Goal: Task Accomplishment & Management: Use online tool/utility

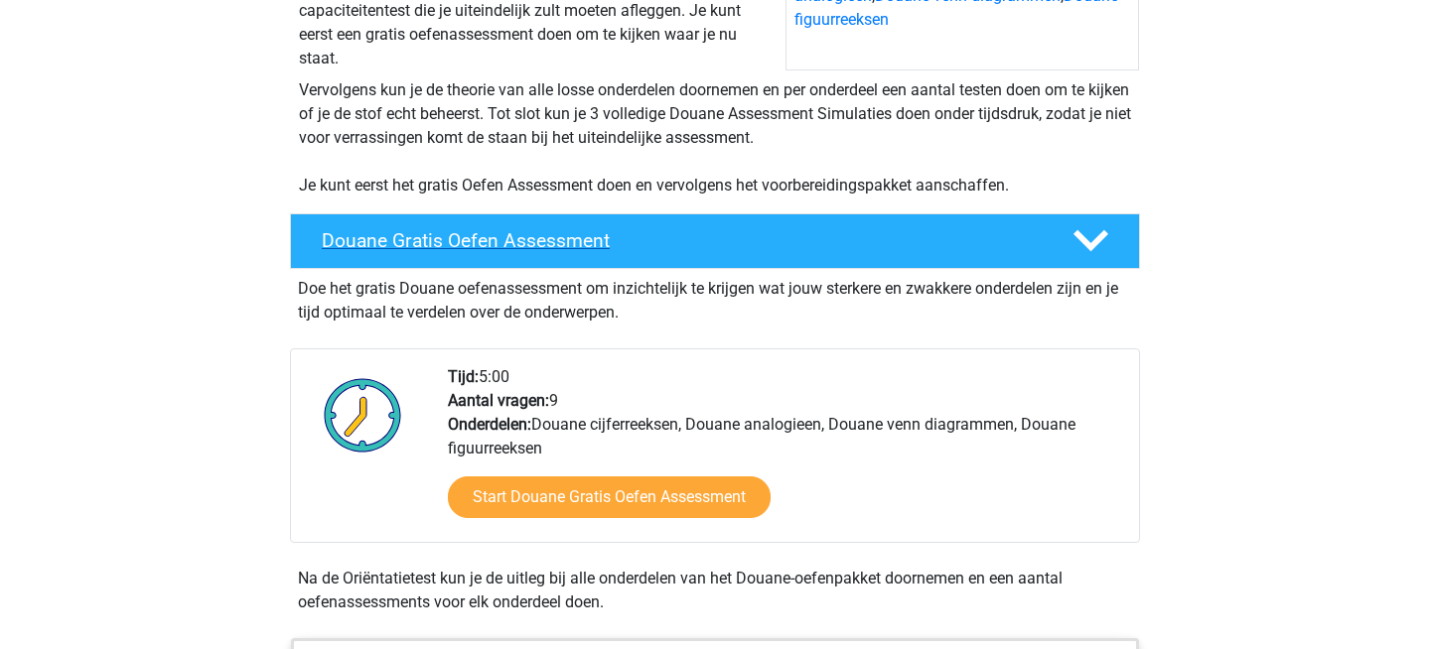
scroll to position [331, 0]
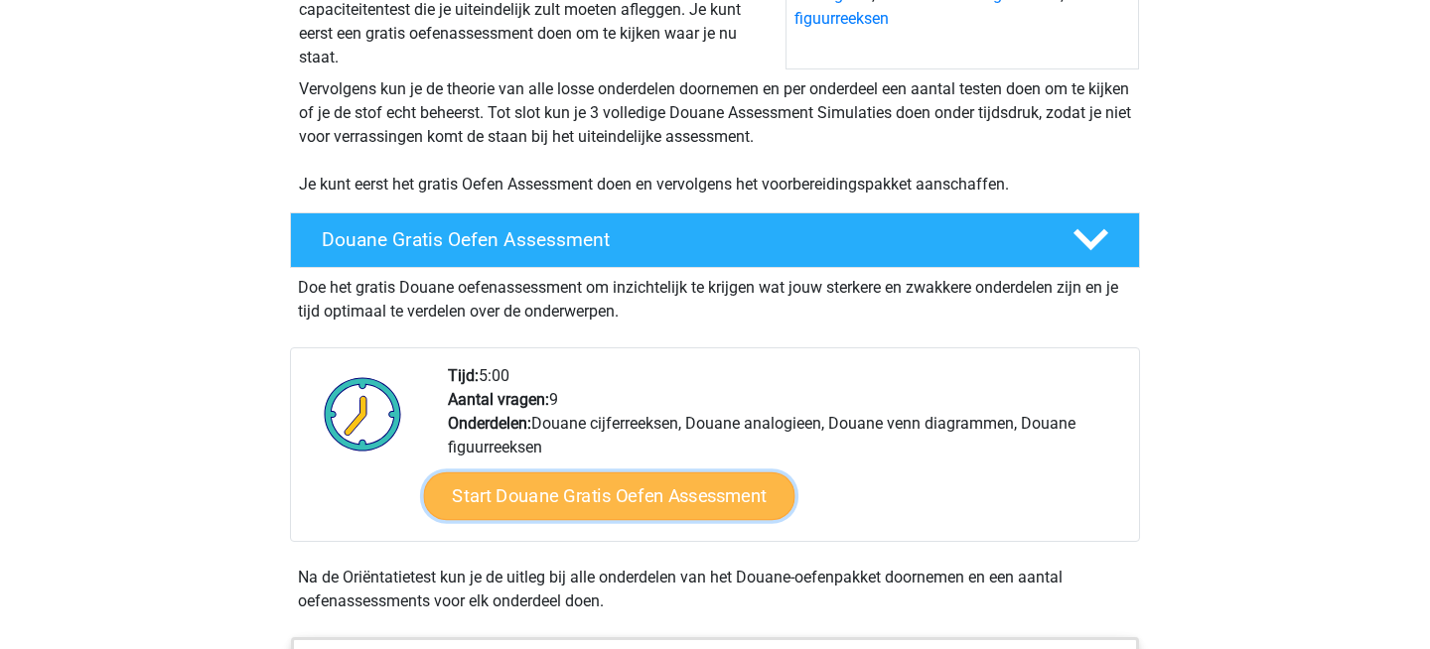
click at [587, 519] on link "Start Douane Gratis Oefen Assessment" at bounding box center [609, 497] width 371 height 48
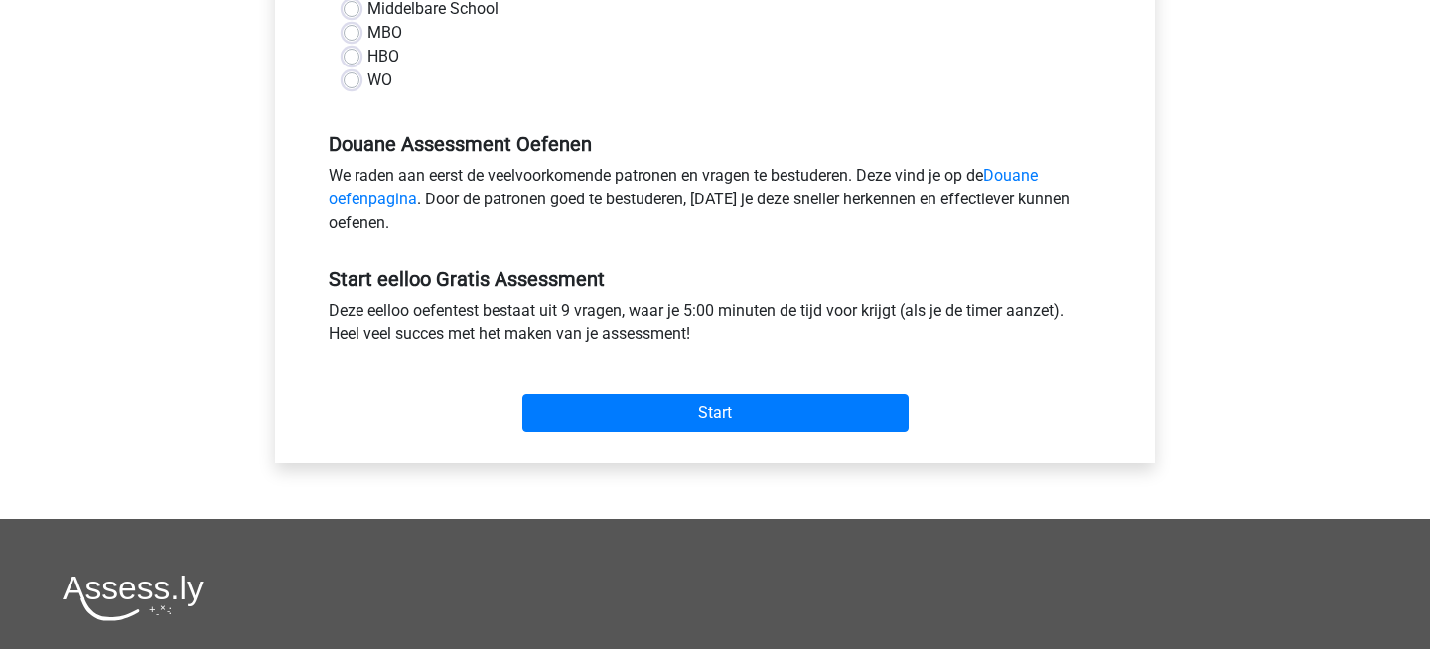
scroll to position [513, 0]
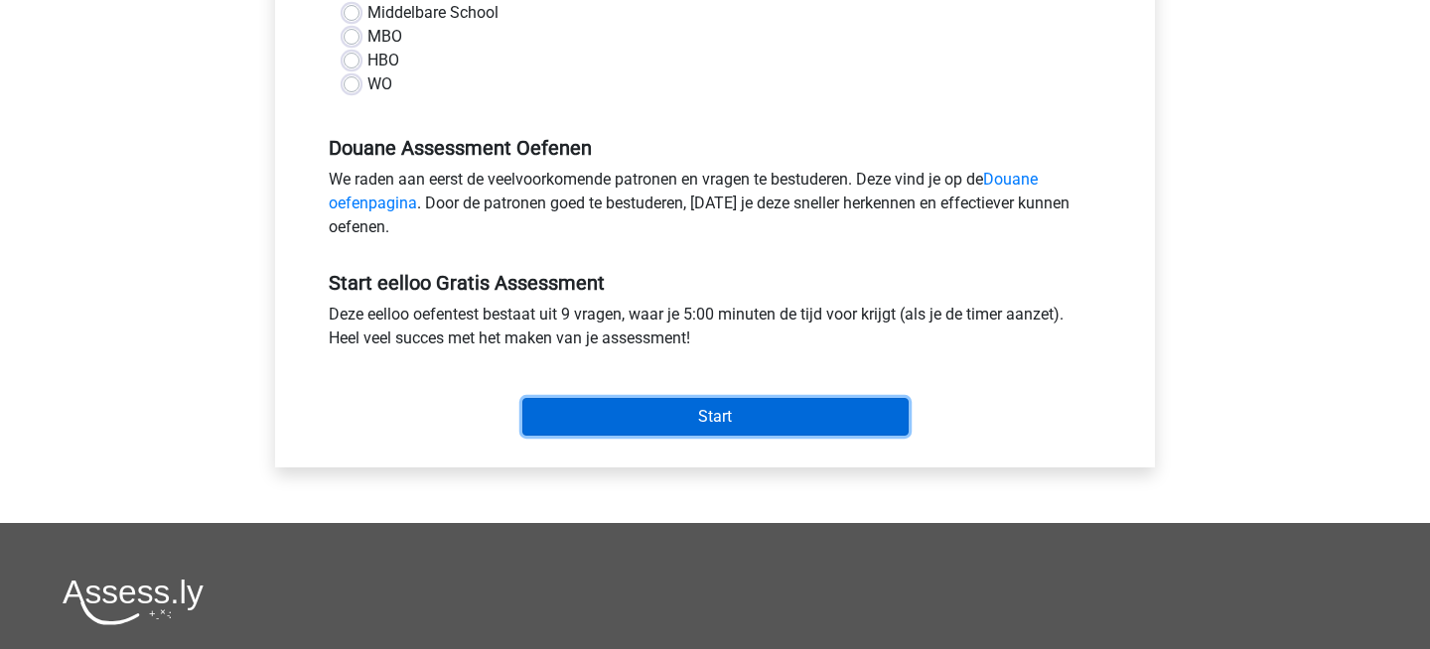
click at [628, 414] on input "Start" at bounding box center [715, 417] width 386 height 38
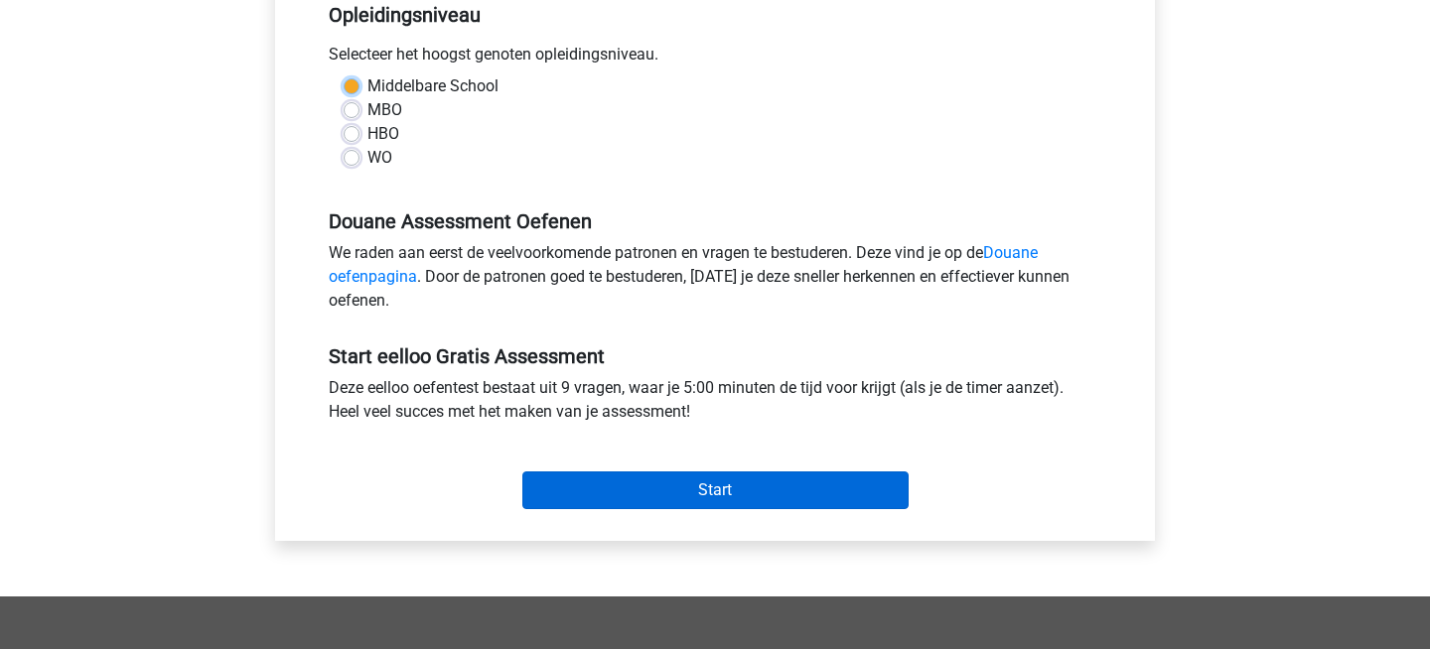
scroll to position [358, 0]
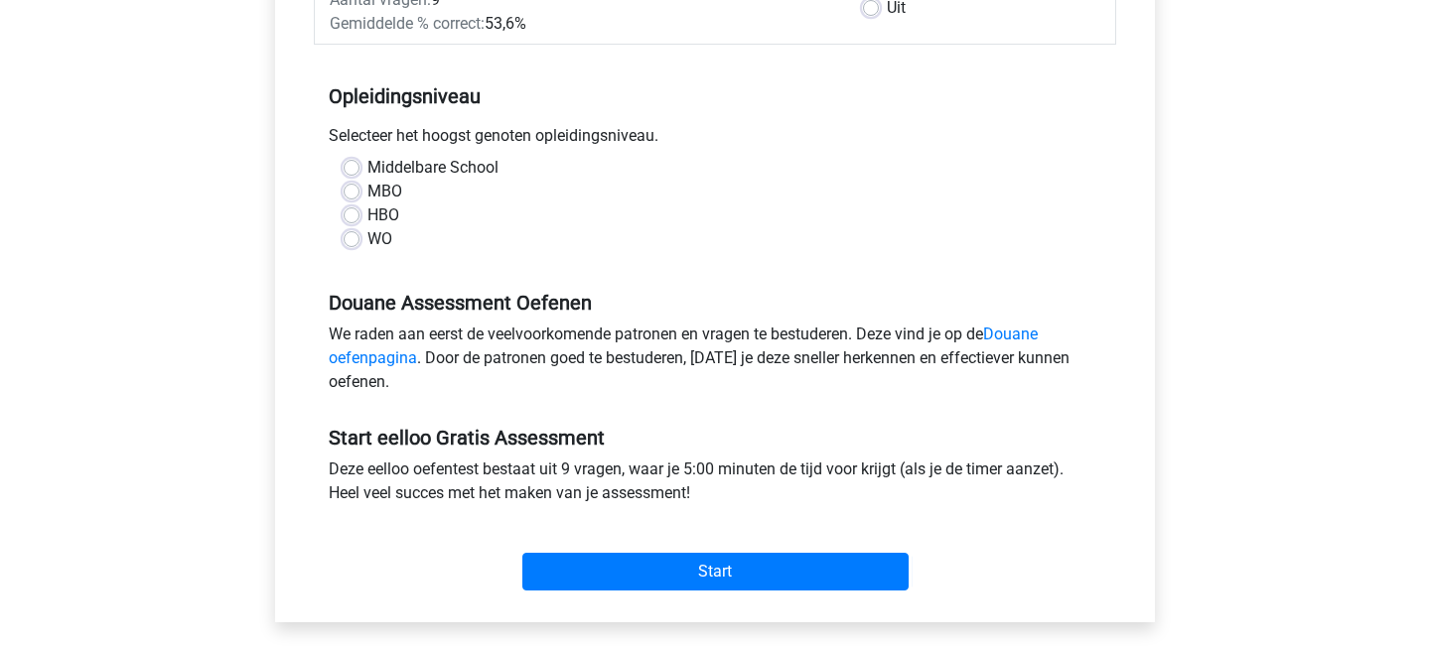
click at [367, 242] on label "WO" at bounding box center [379, 239] width 25 height 24
click at [348, 242] on input "WO" at bounding box center [352, 237] width 16 height 20
radio input "true"
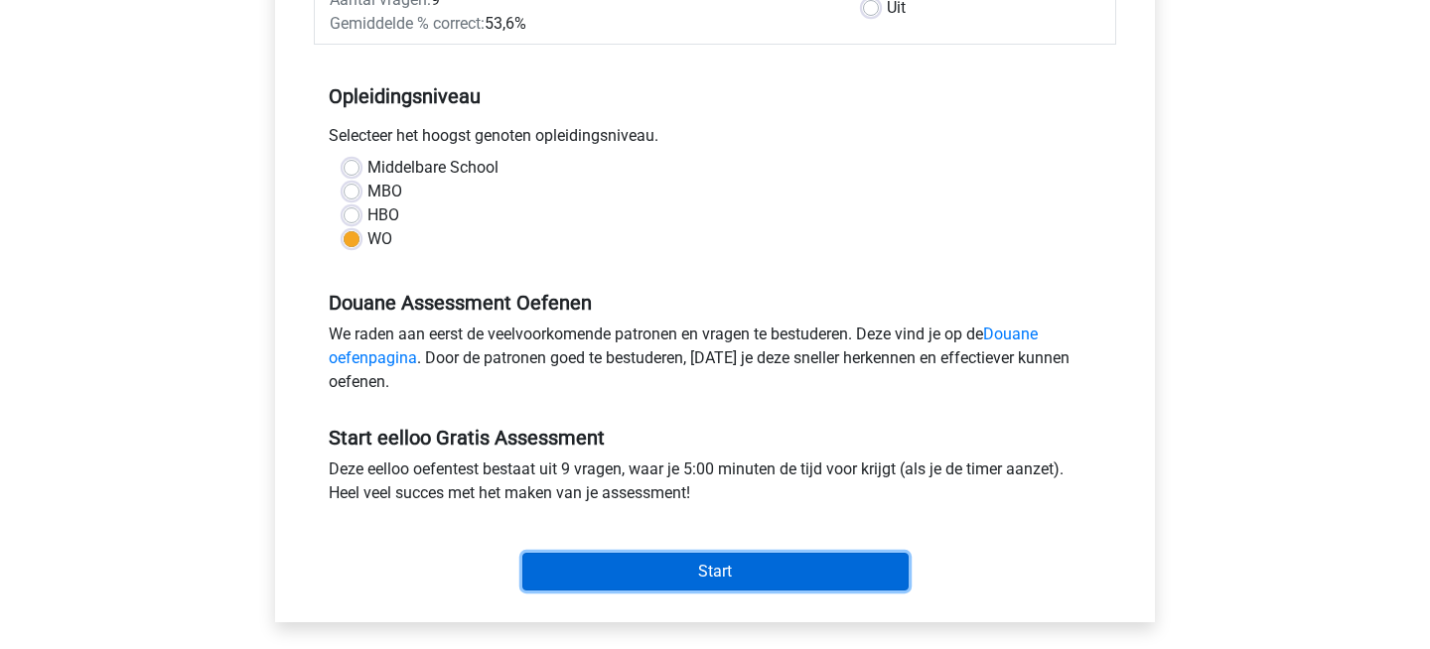
click at [664, 570] on input "Start" at bounding box center [715, 572] width 386 height 38
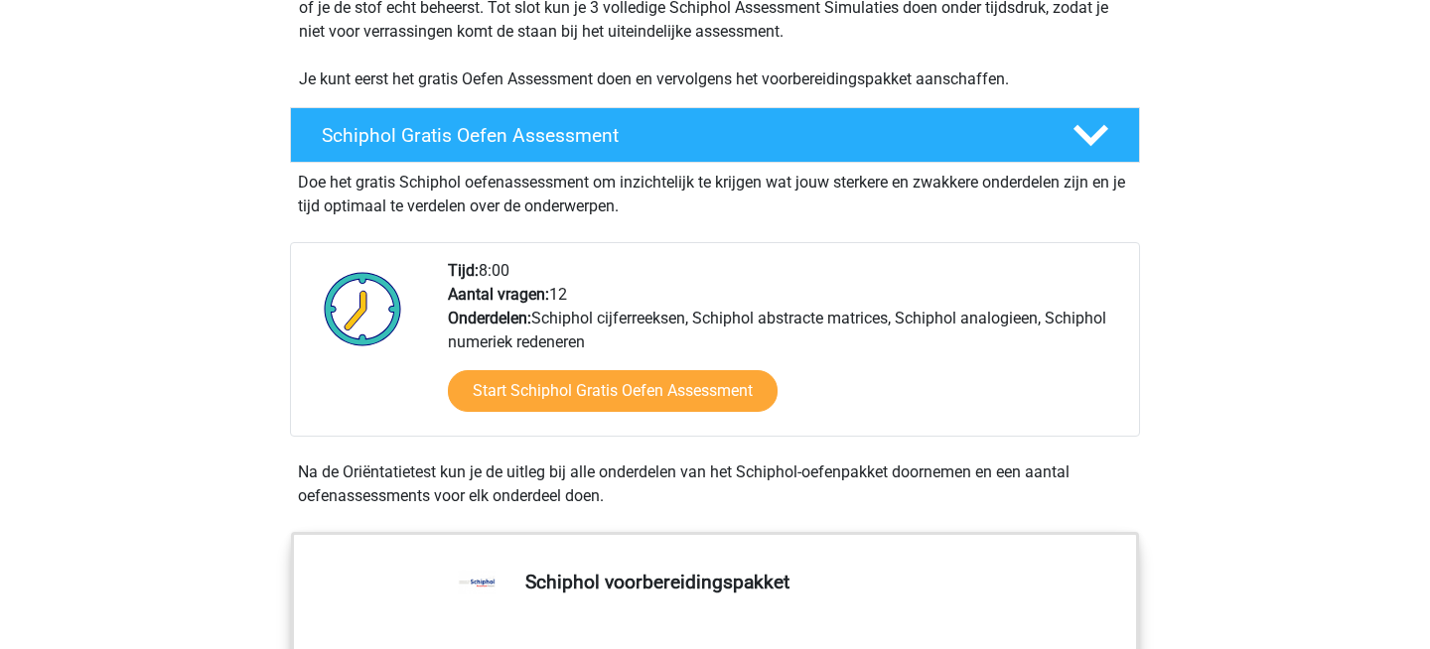
scroll to position [486, 0]
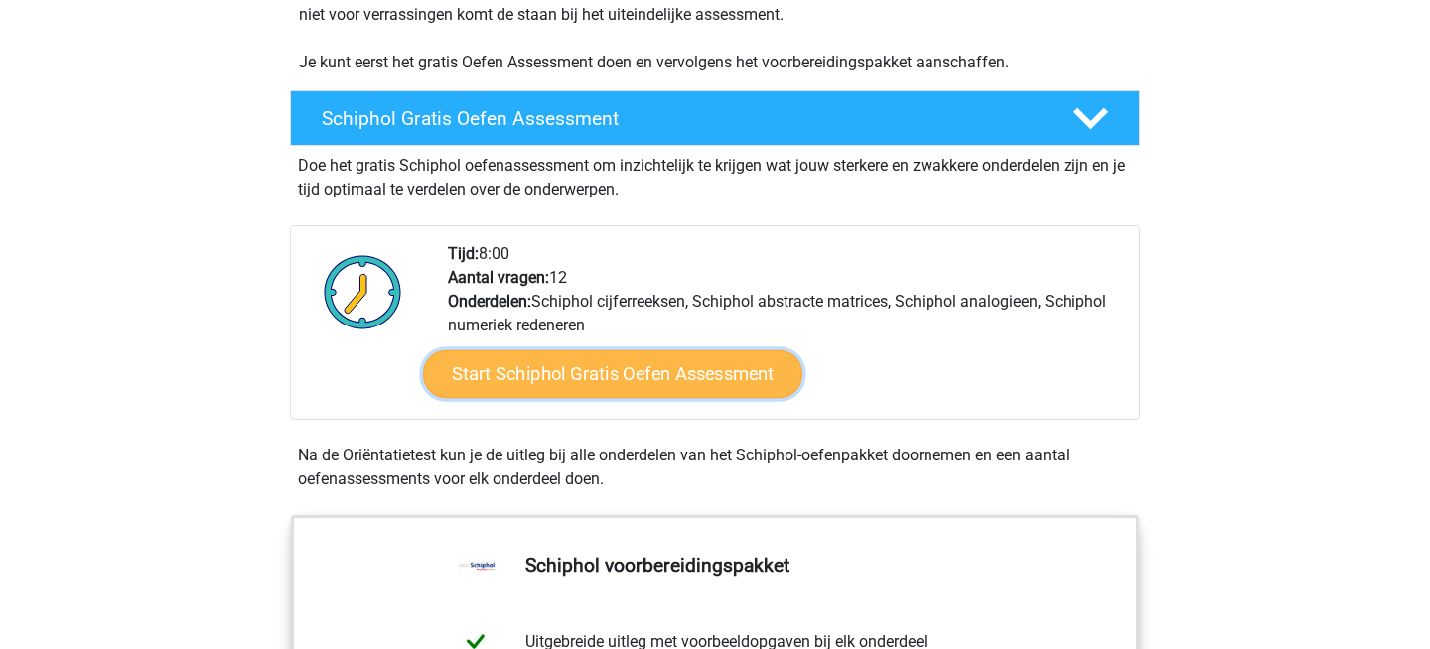
click at [559, 362] on link "Start Schiphol Gratis Oefen Assessment" at bounding box center [612, 375] width 379 height 48
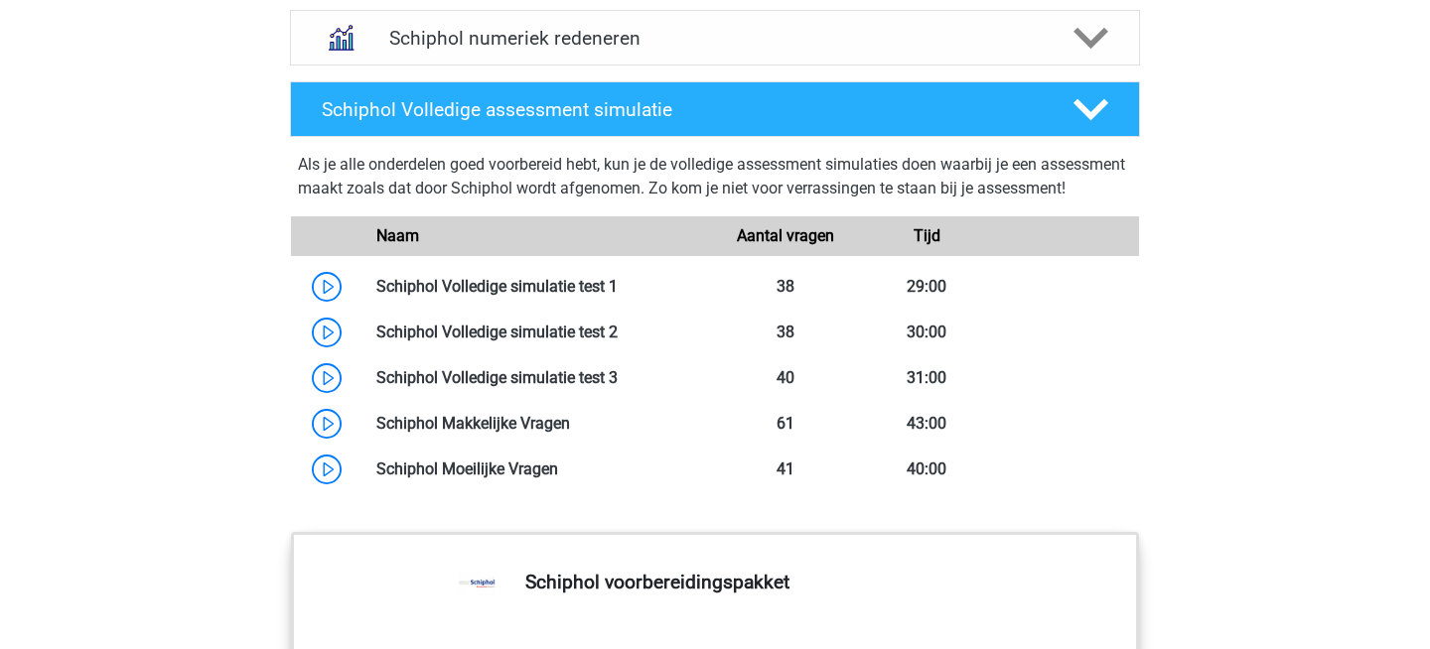
scroll to position [1752, 0]
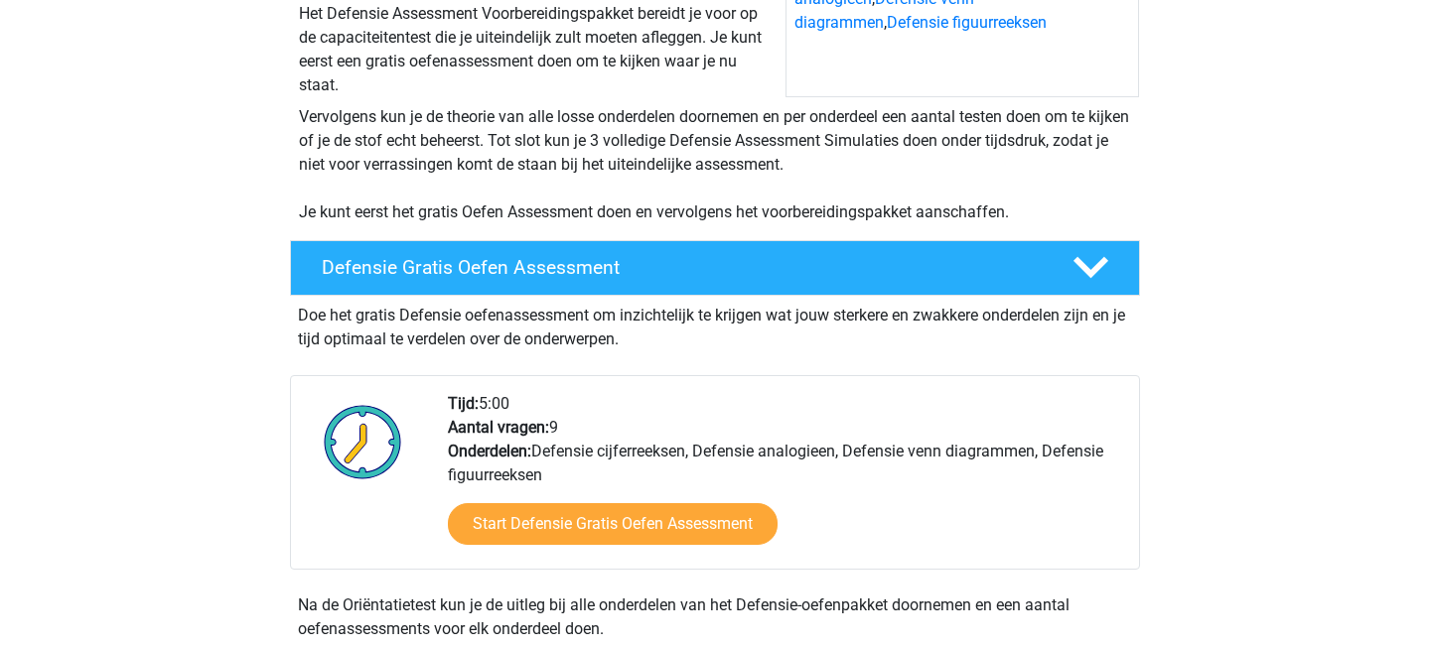
scroll to position [326, 0]
